Goal: Find specific page/section: Find specific page/section

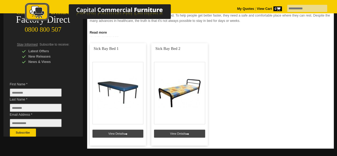
scroll to position [106, 0]
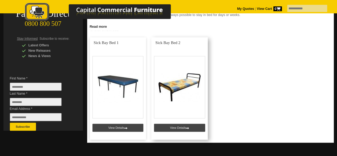
click at [169, 130] on link at bounding box center [179, 88] width 56 height 102
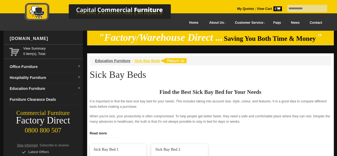
click at [153, 60] on span "Sick Bay Beds" at bounding box center [147, 61] width 26 height 4
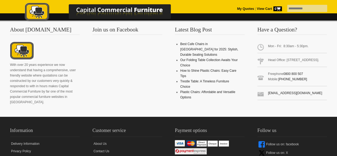
scroll to position [266, 0]
